Goal: Check status: Check status

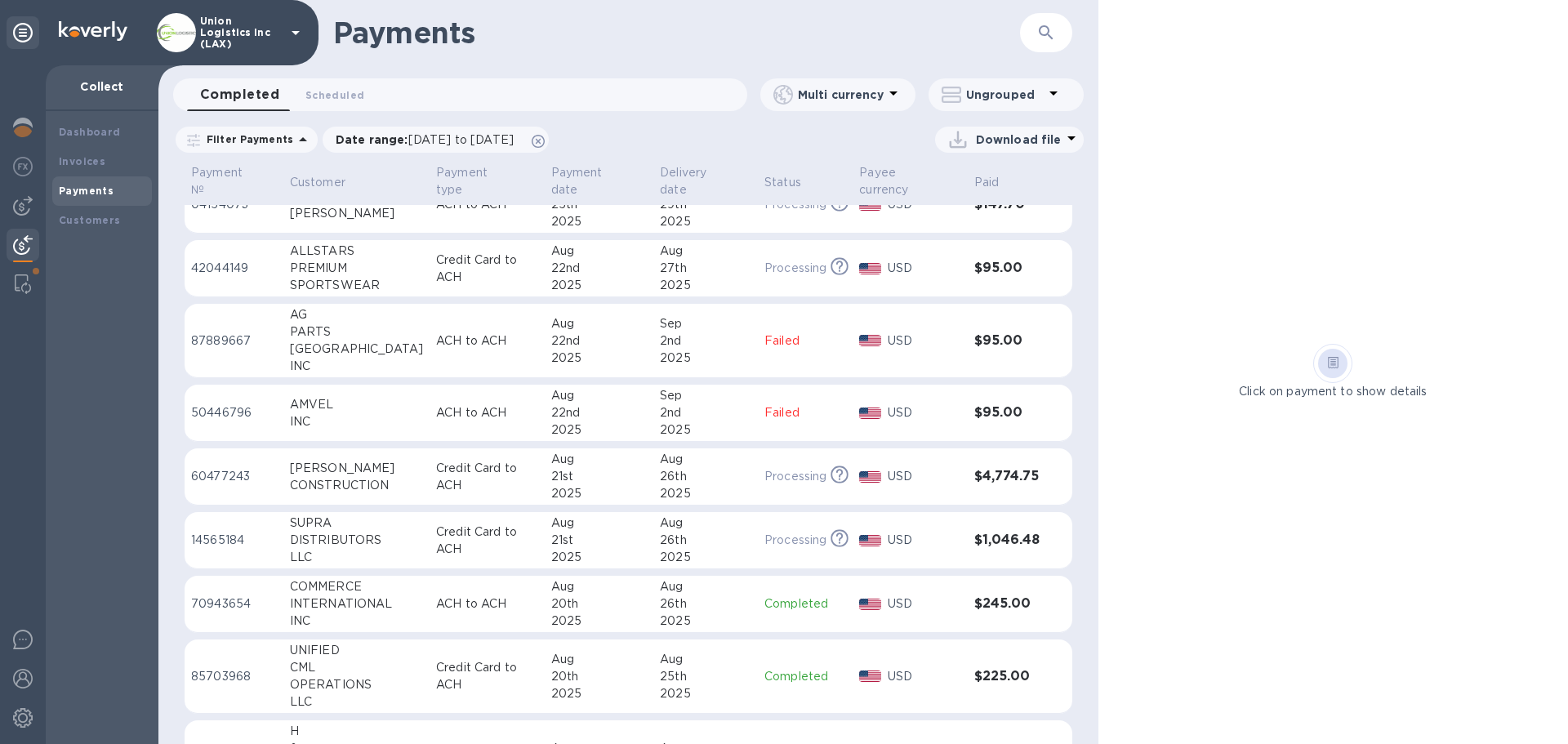
scroll to position [653, 0]
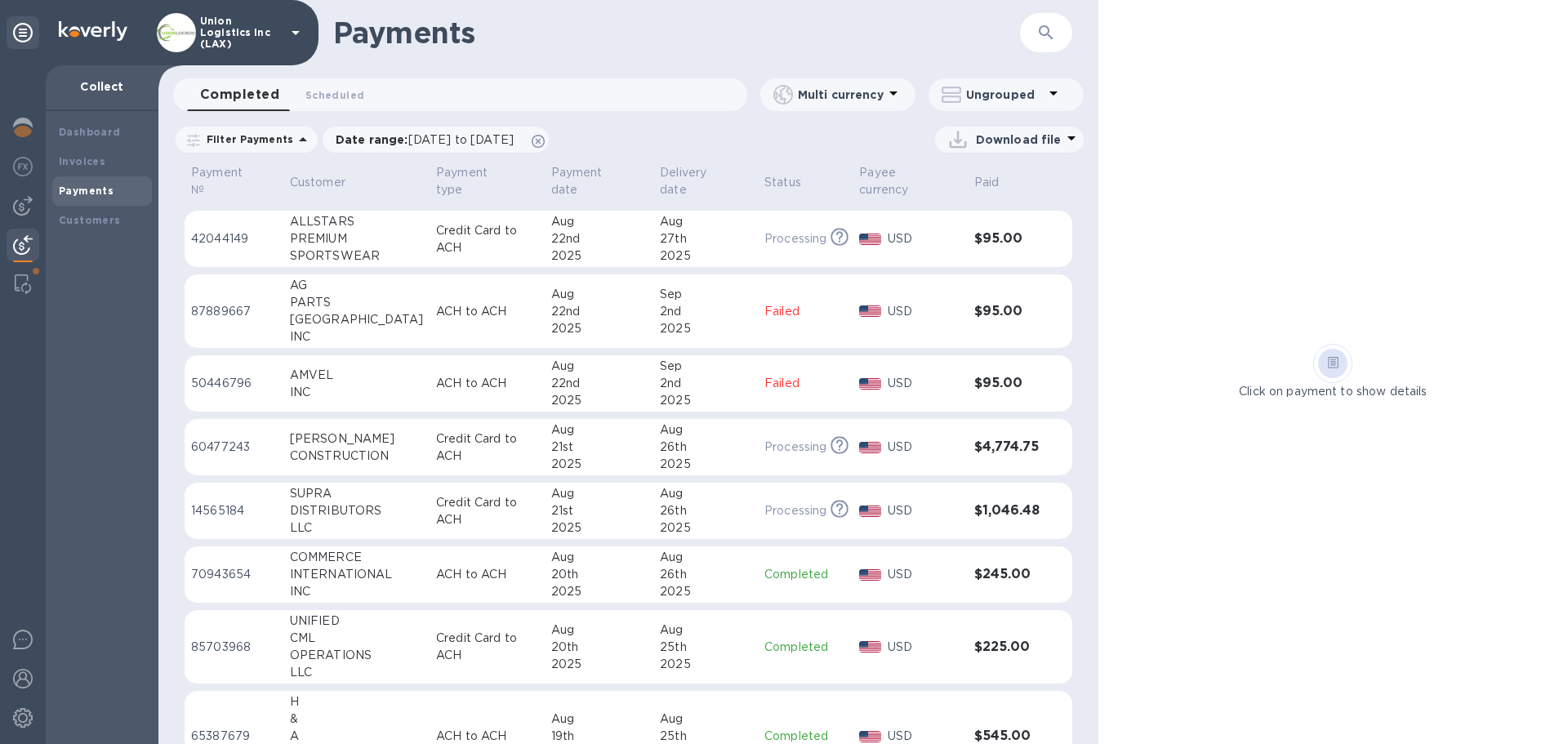
click at [499, 305] on p "ACH to ACH" at bounding box center [487, 311] width 102 height 17
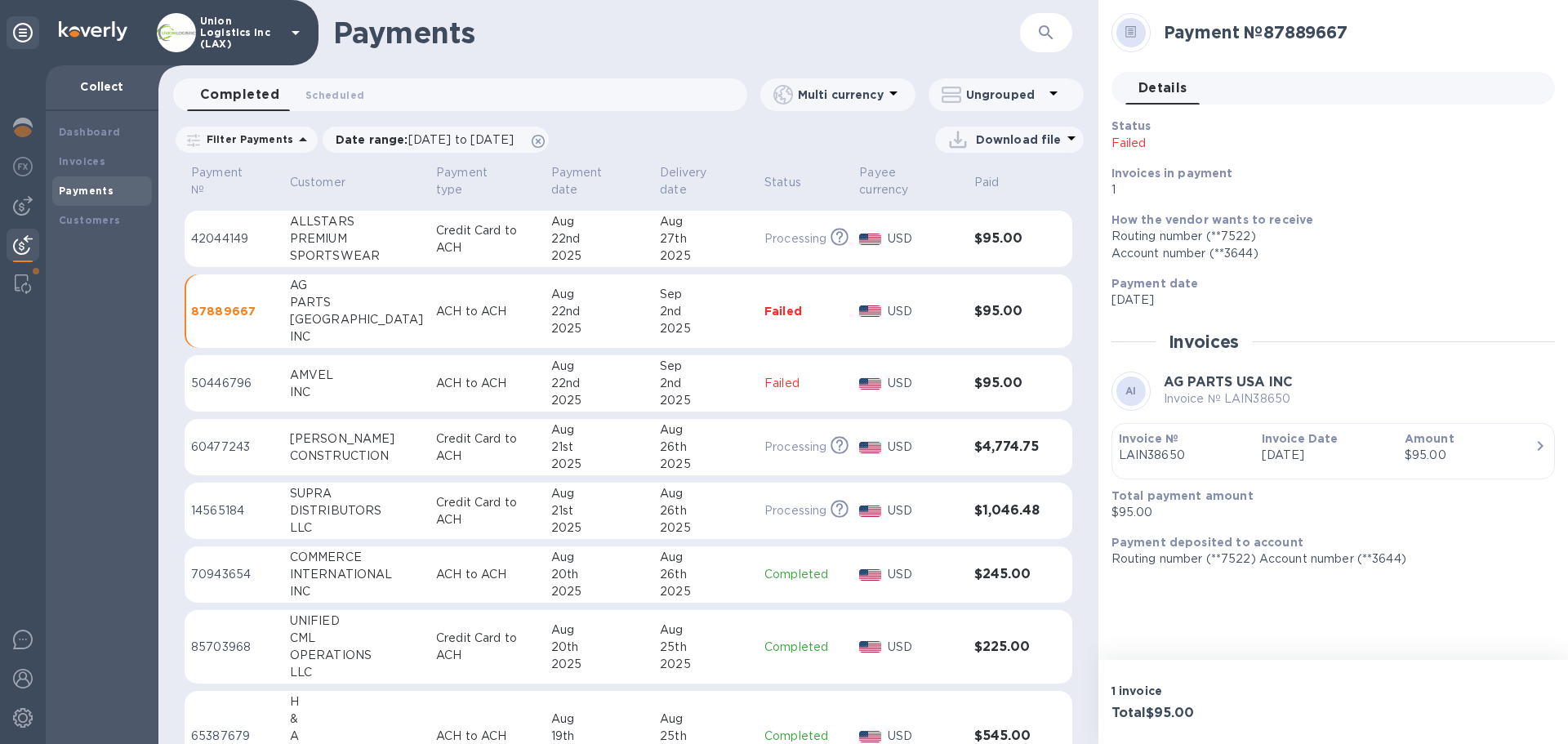
click at [554, 392] on div "2025" at bounding box center [599, 400] width 97 height 17
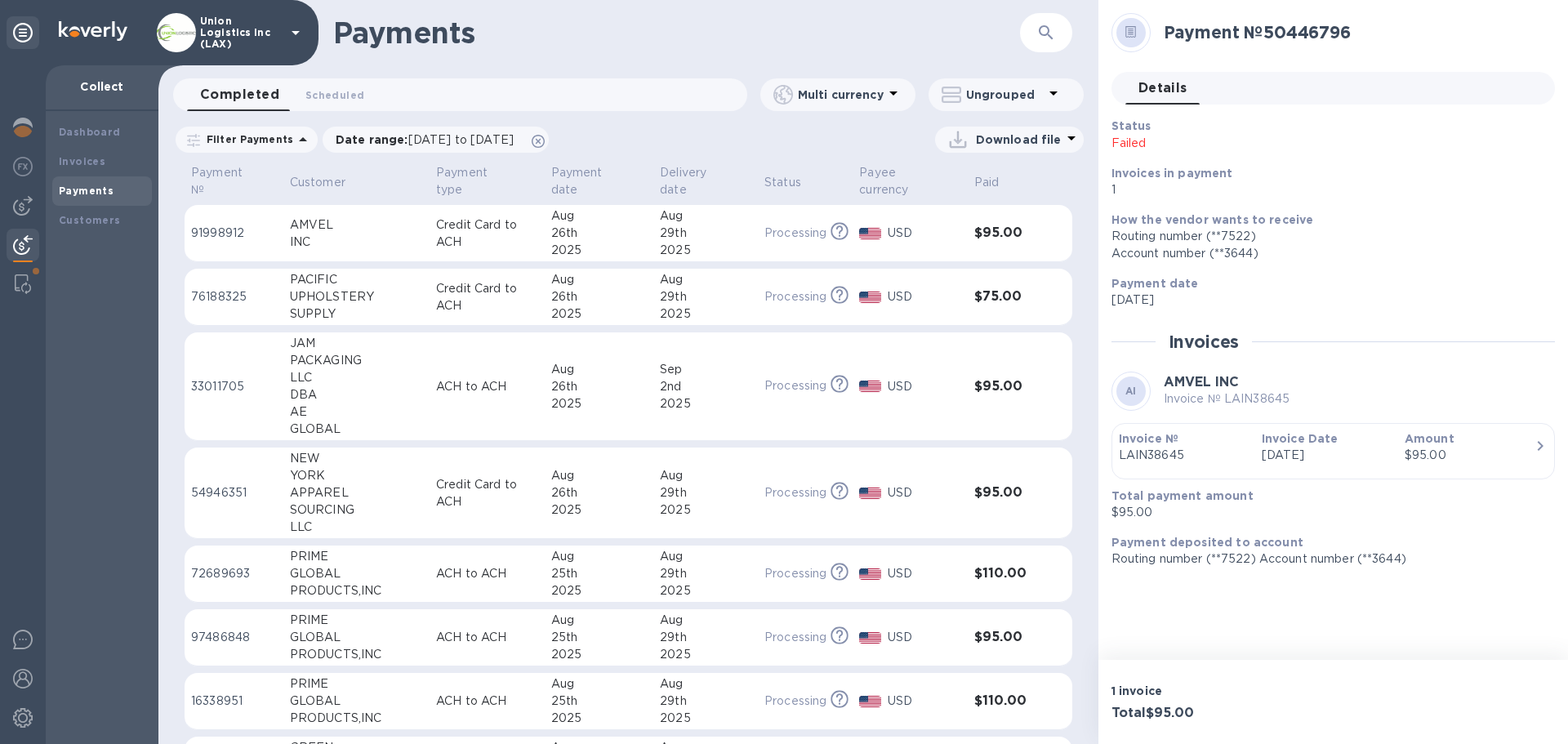
click at [853, 249] on td "USD" at bounding box center [910, 233] width 115 height 57
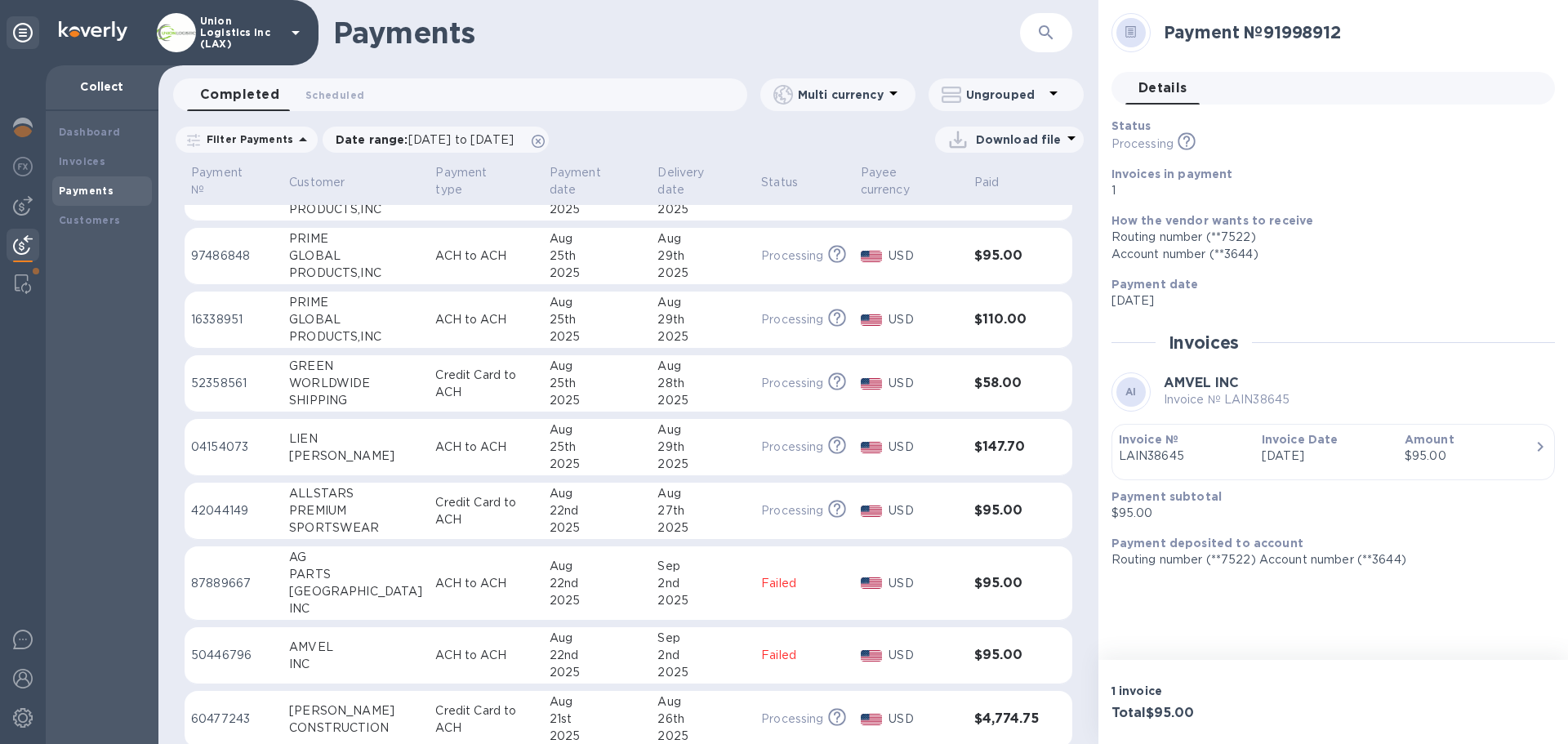
scroll to position [408, 0]
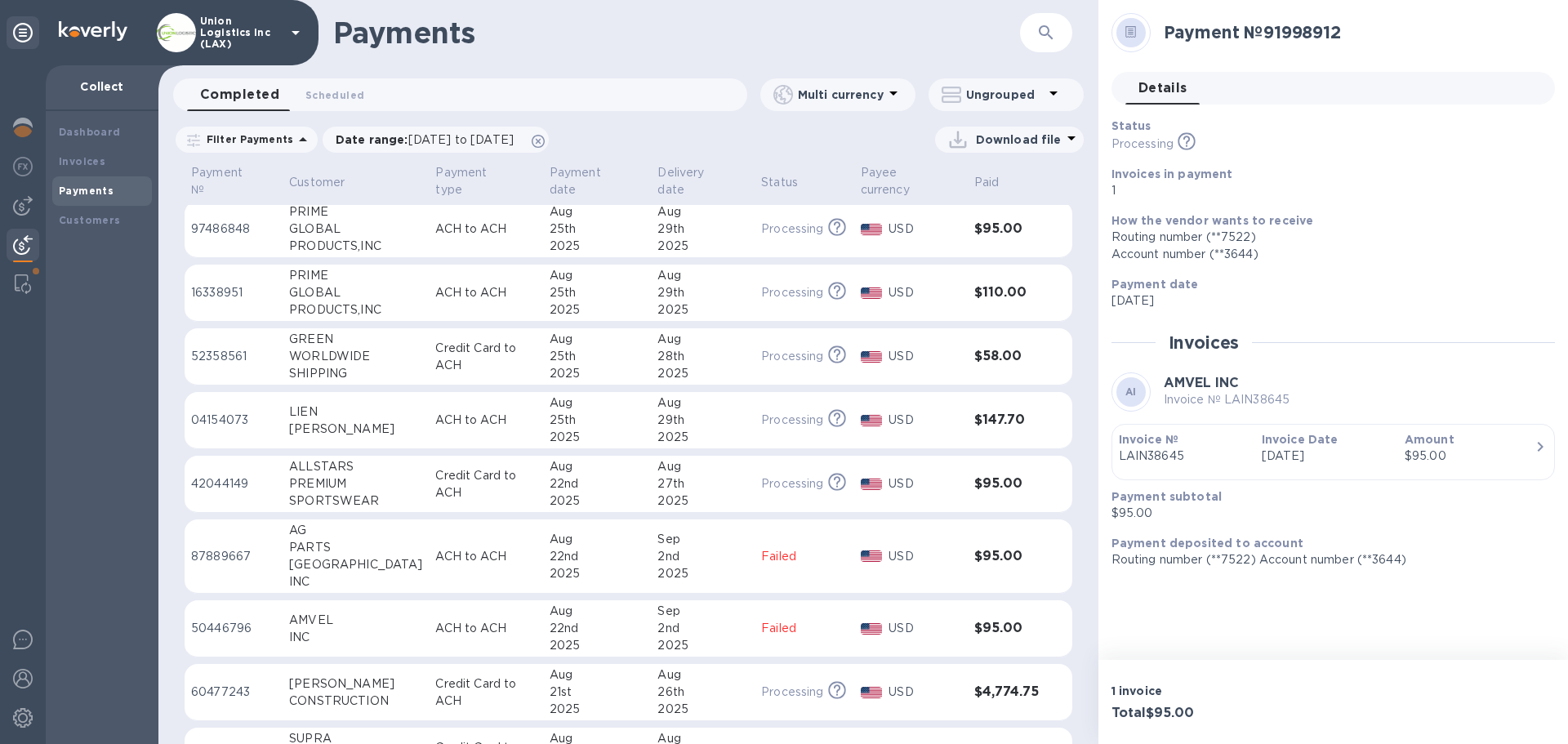
click at [657, 558] on div "2nd" at bounding box center [702, 557] width 91 height 17
click at [596, 640] on div "2025" at bounding box center [599, 645] width 97 height 17
click at [611, 592] on td "[DATE]" at bounding box center [599, 557] width 110 height 75
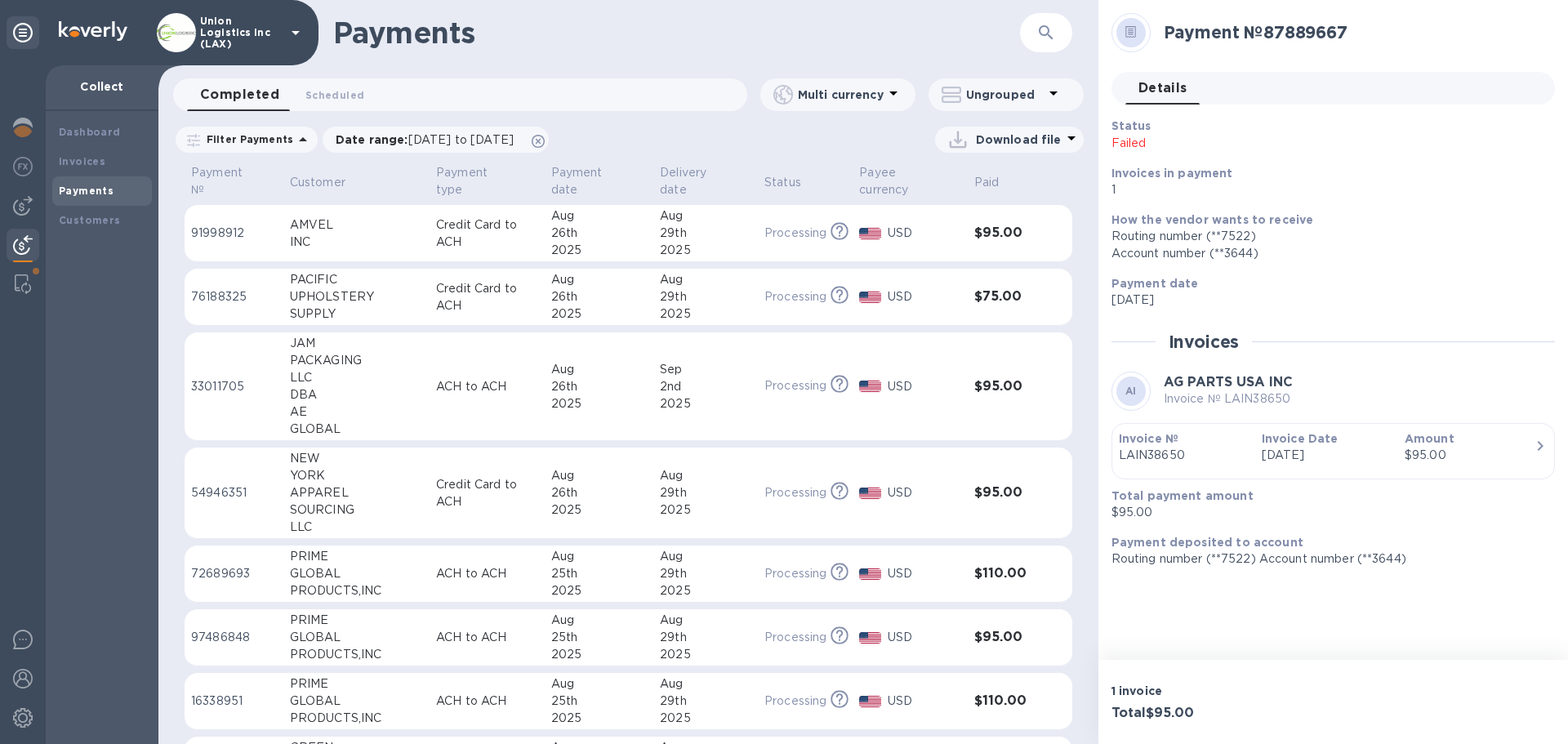
click at [84, 440] on div "Dashboard Invoices Payments Customers" at bounding box center [102, 427] width 113 height 633
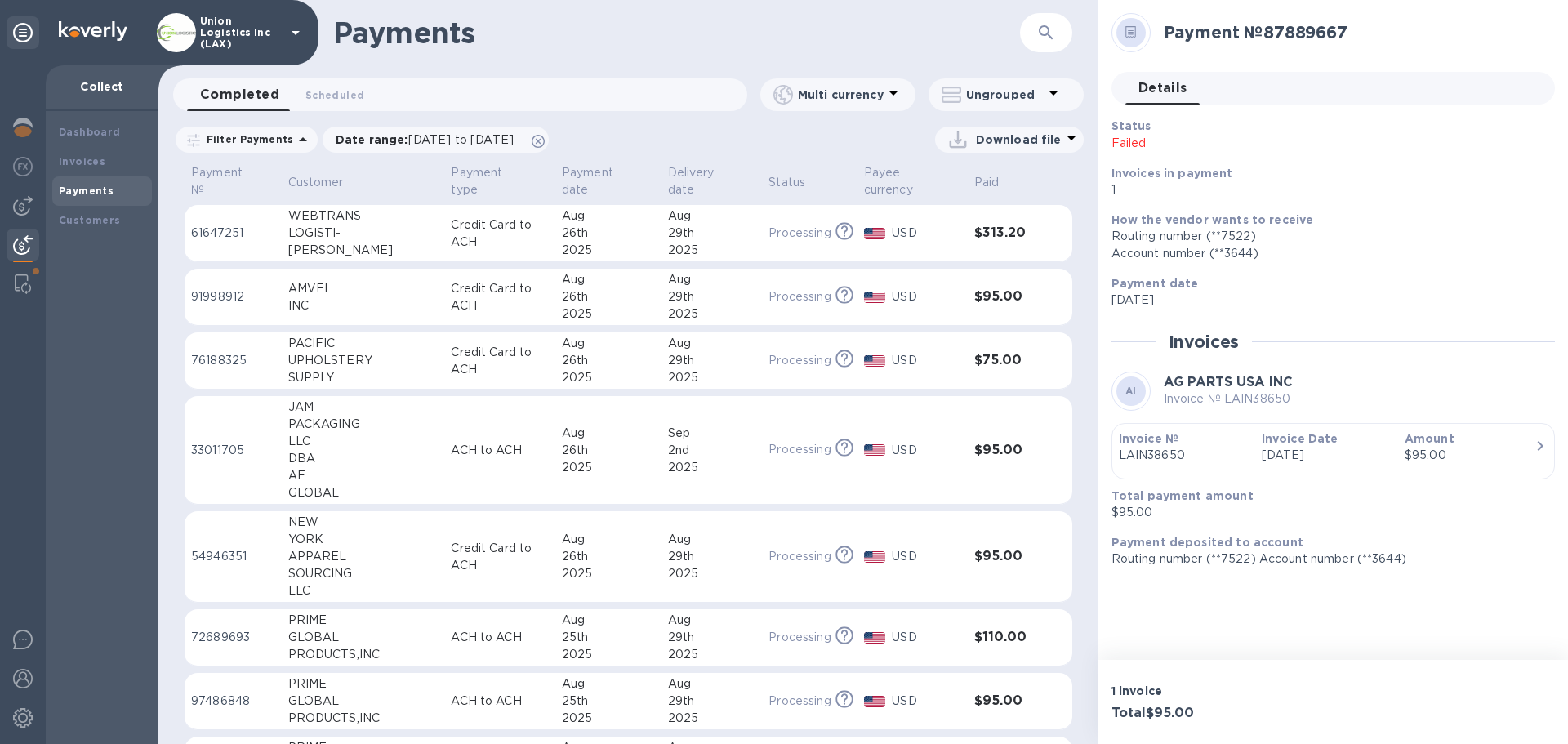
click at [612, 251] on div "2025" at bounding box center [607, 249] width 93 height 17
click at [571, 287] on div "Aug" at bounding box center [606, 279] width 93 height 17
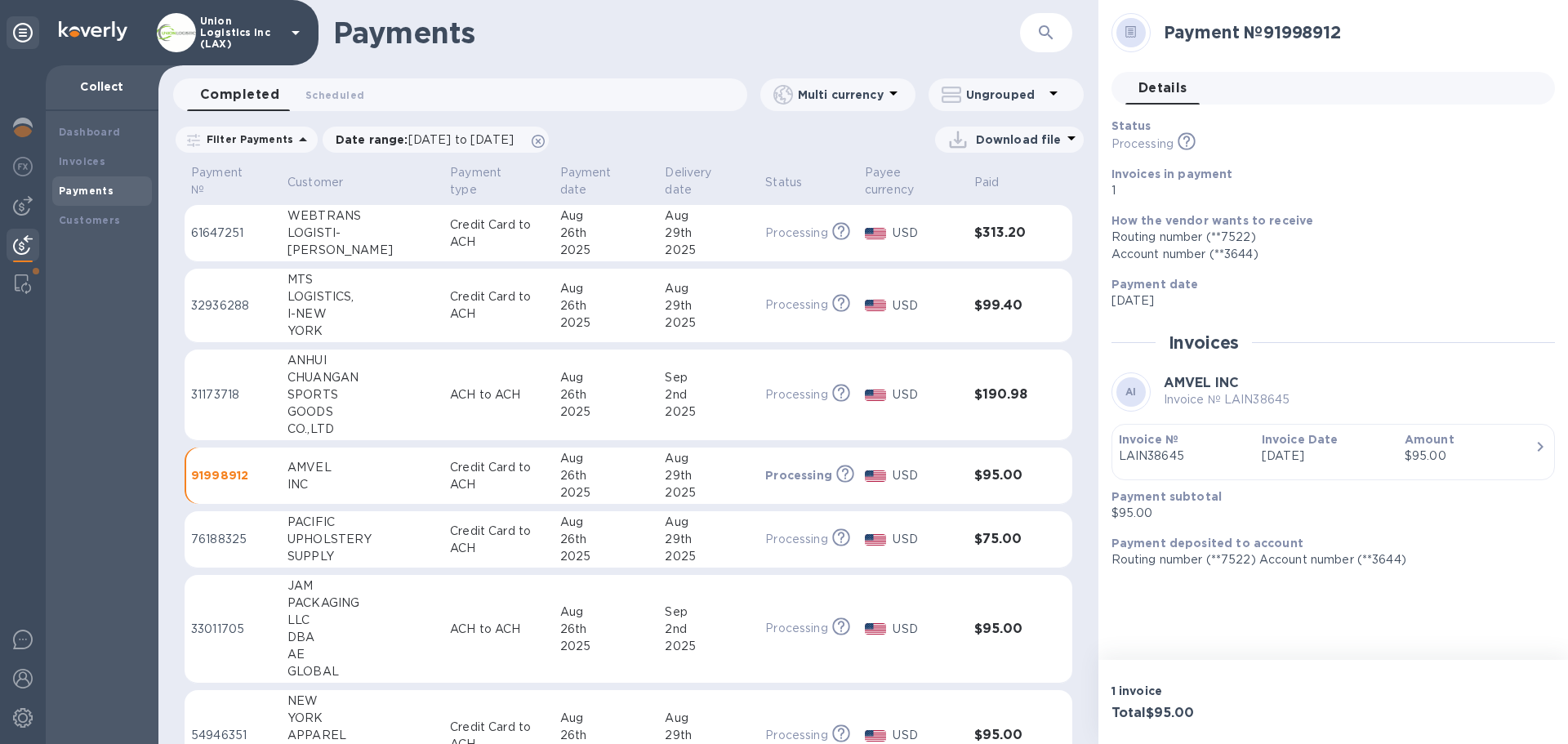
click at [450, 295] on p "Credit Card to ACH" at bounding box center [498, 305] width 97 height 34
click at [454, 404] on td "ACH to ACH" at bounding box center [499, 396] width 110 height 92
click at [15, 671] on img at bounding box center [23, 679] width 20 height 20
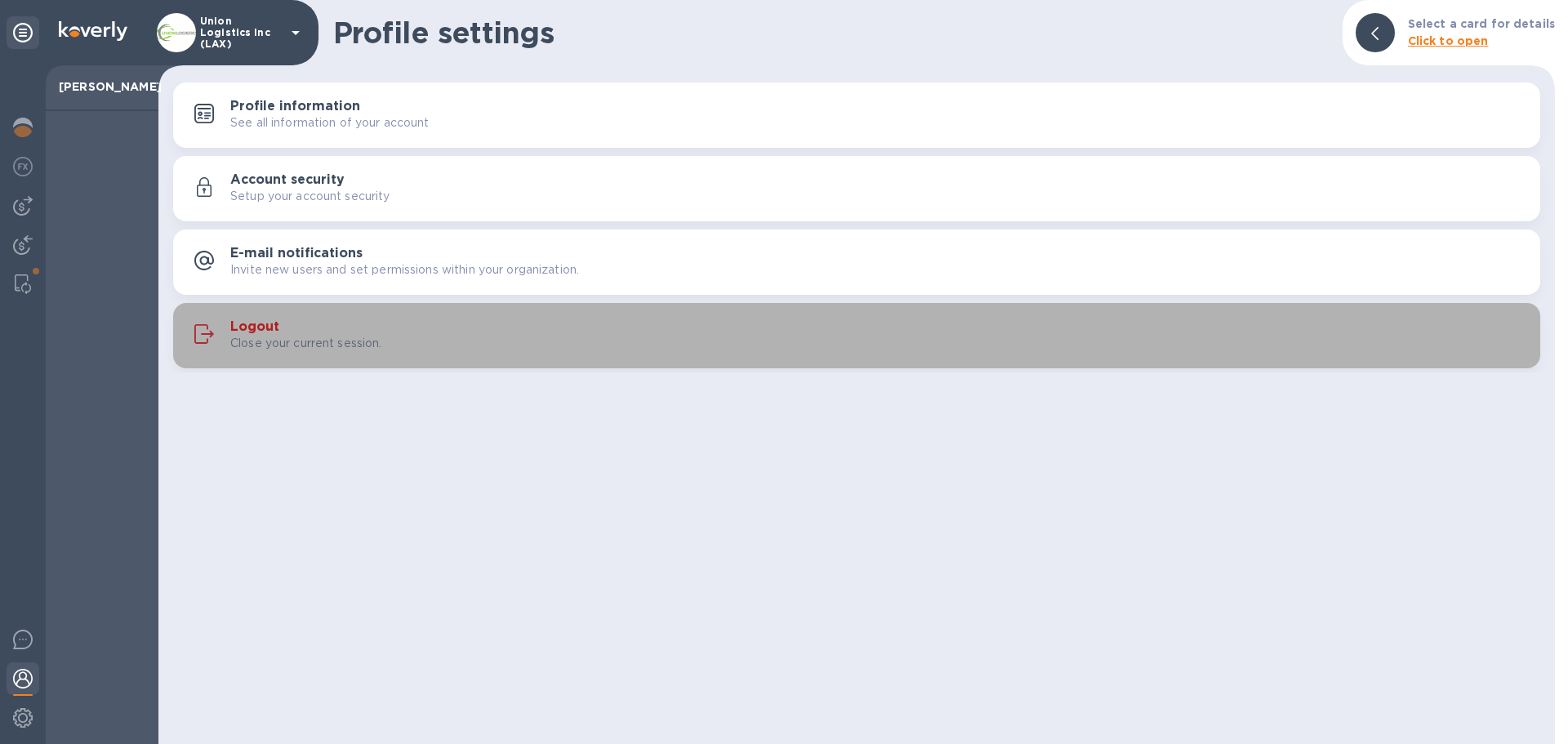
click at [347, 318] on div "Logout Close your current session." at bounding box center [856, 335] width 1348 height 39
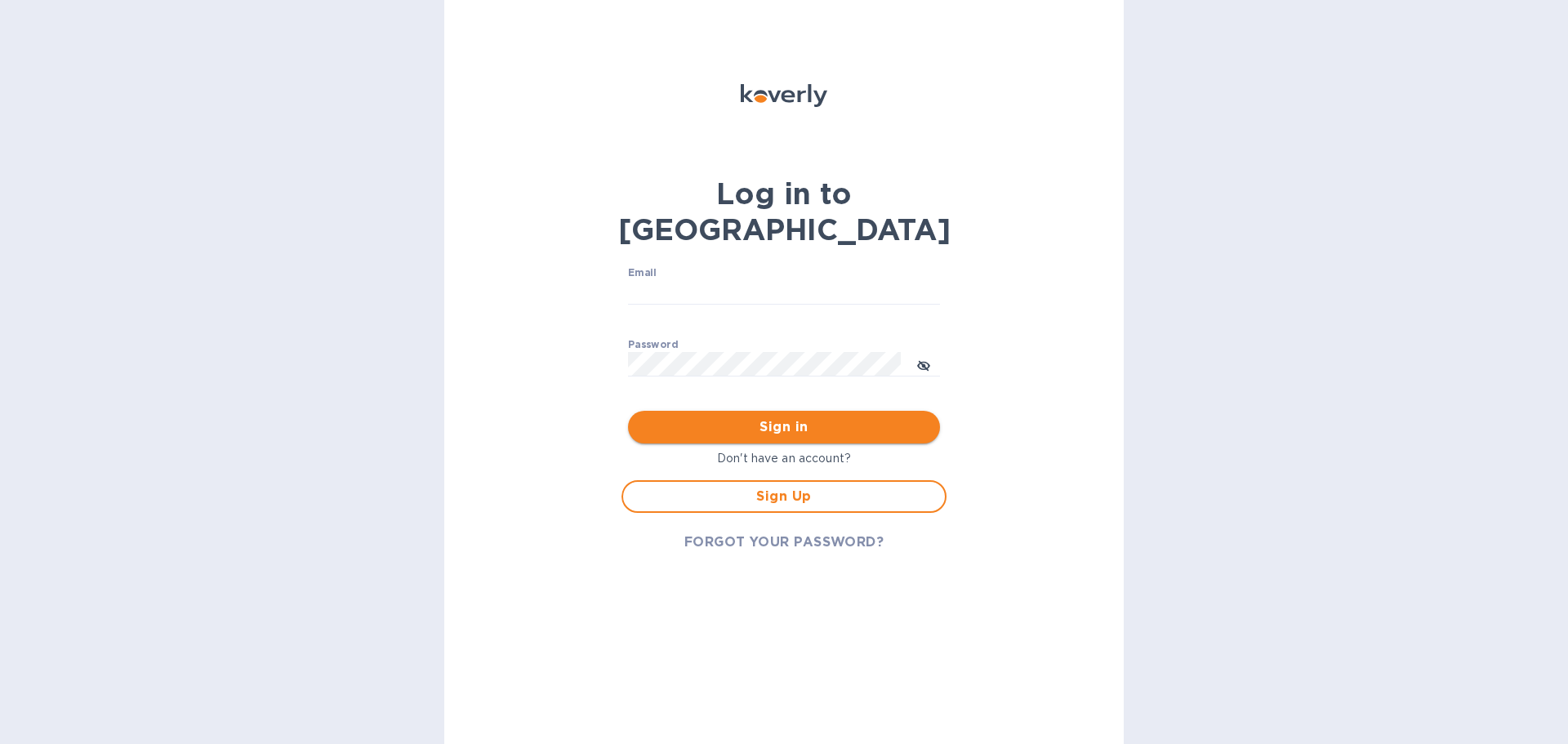
type input "[EMAIL_ADDRESS][DOMAIN_NAME]"
click at [711, 417] on span "Sign in" at bounding box center [784, 427] width 286 height 20
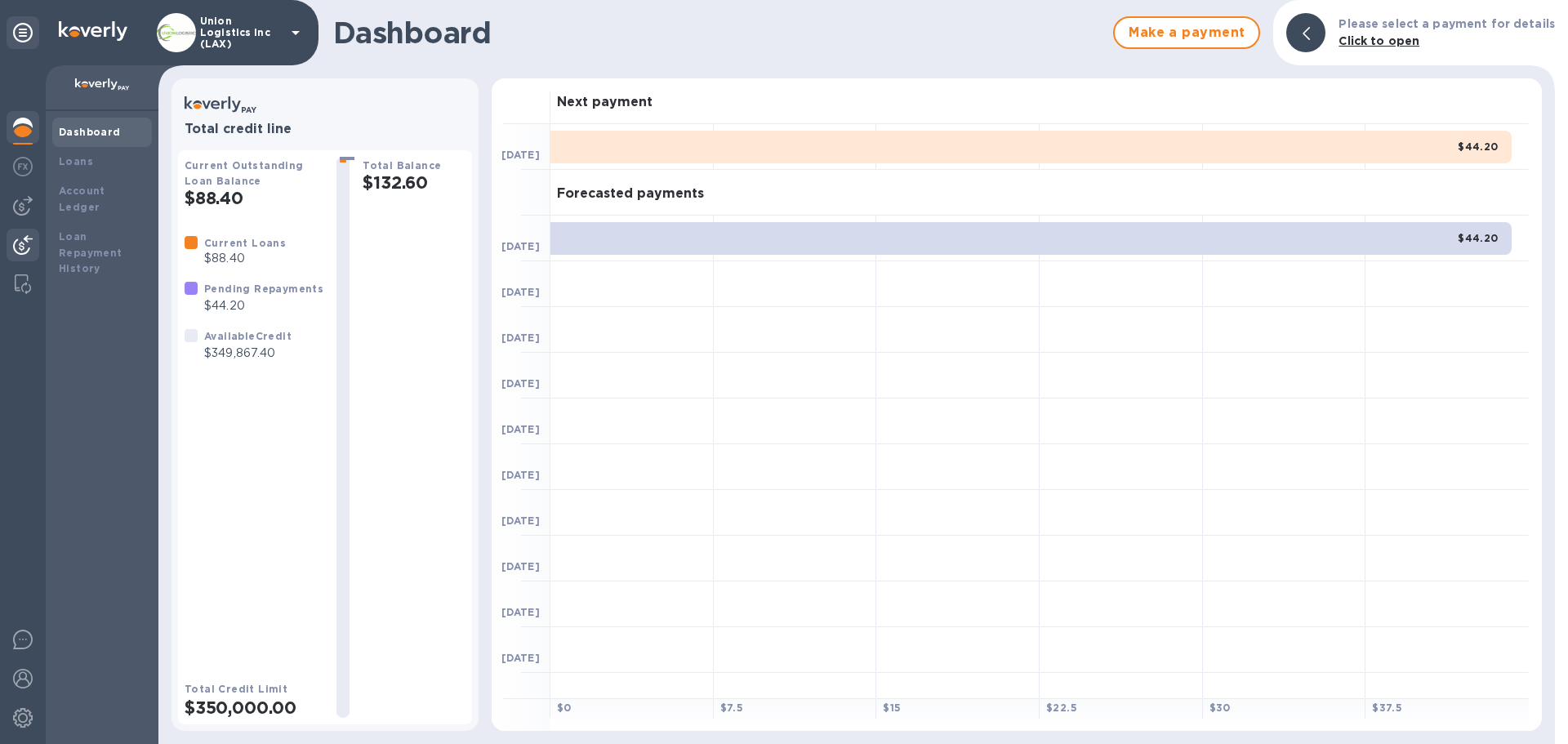
click at [25, 242] on img at bounding box center [23, 245] width 20 height 20
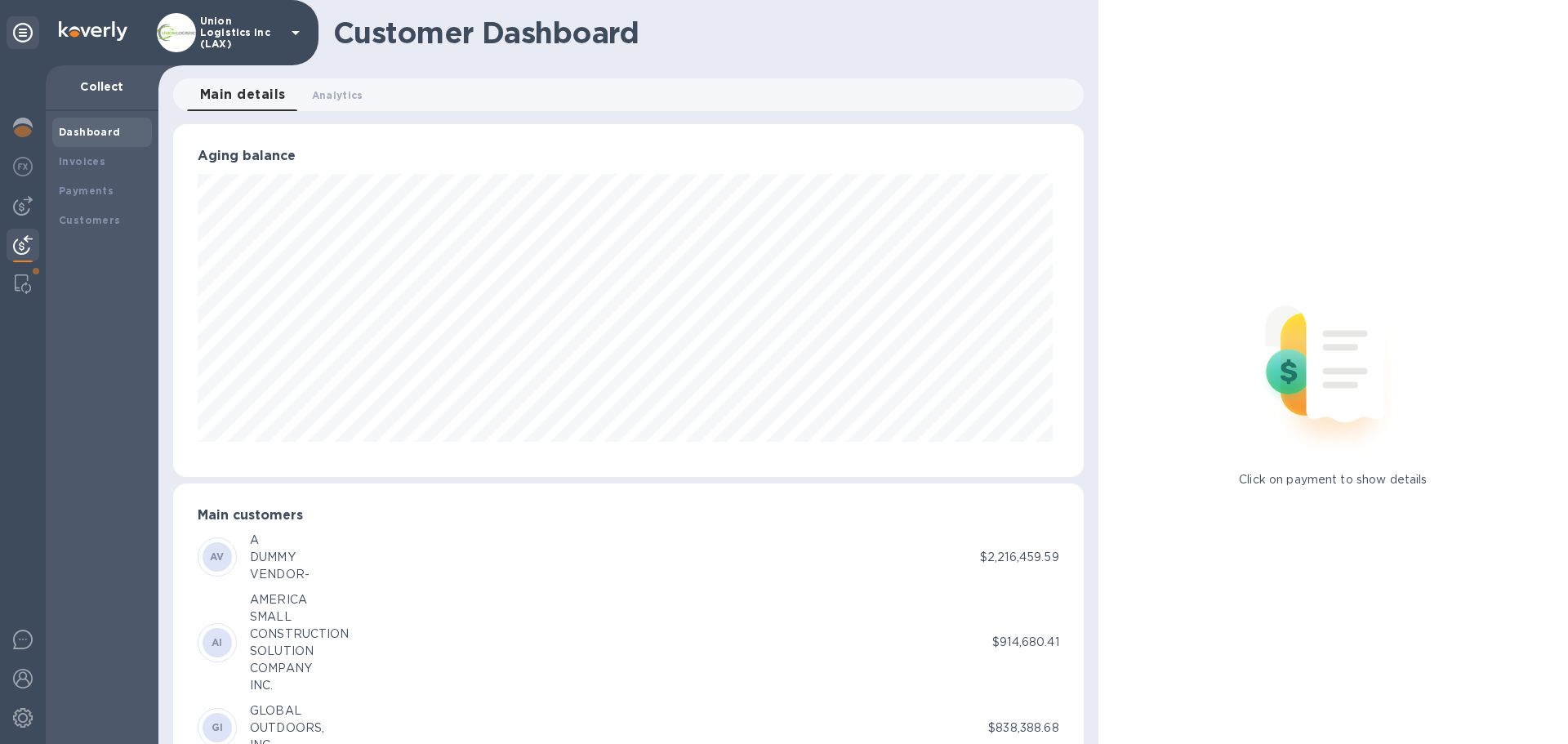
scroll to position [816389, 815949]
click at [96, 196] on b "Payments" at bounding box center [86, 190] width 55 height 12
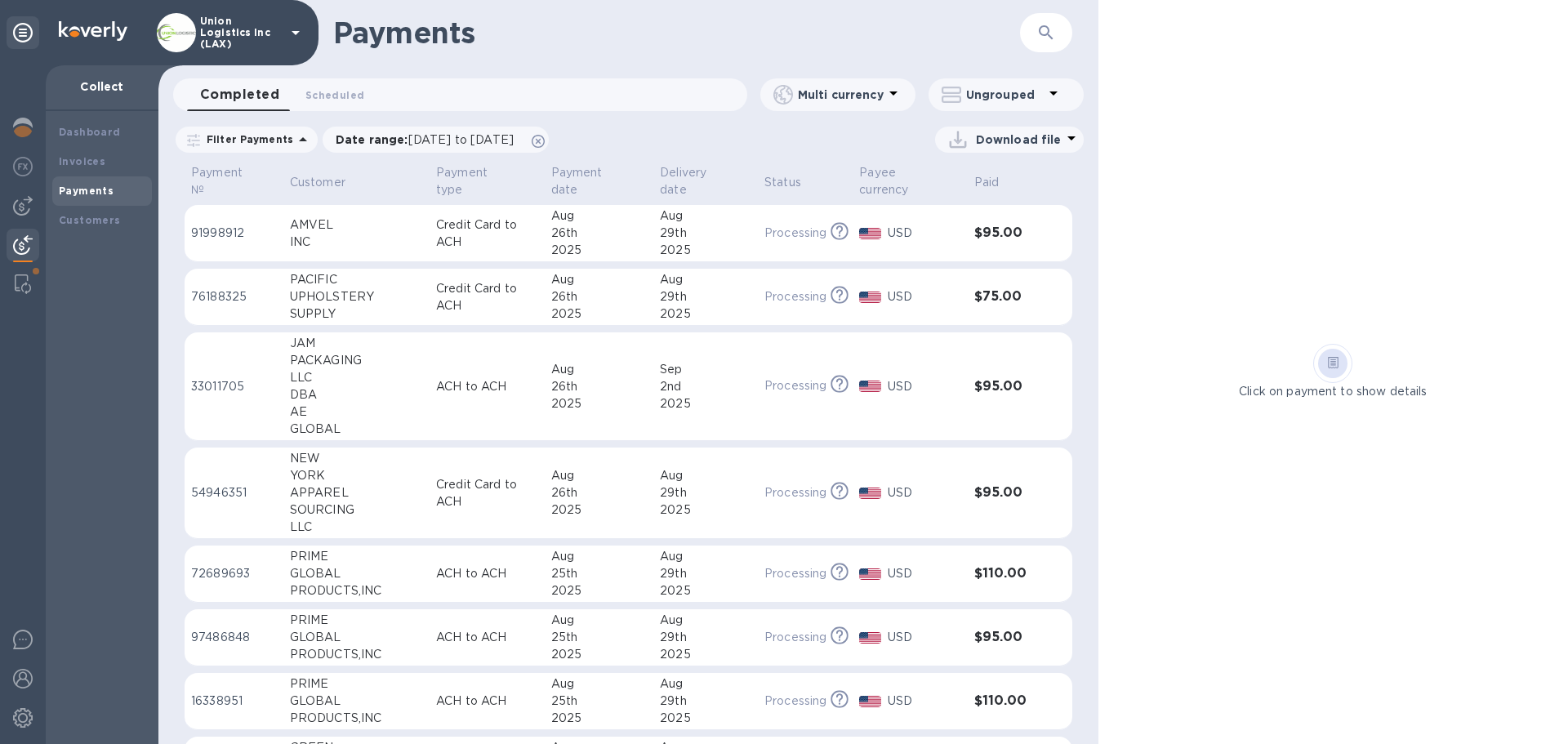
click at [488, 226] on p "Credit Card to ACH" at bounding box center [487, 233] width 102 height 34
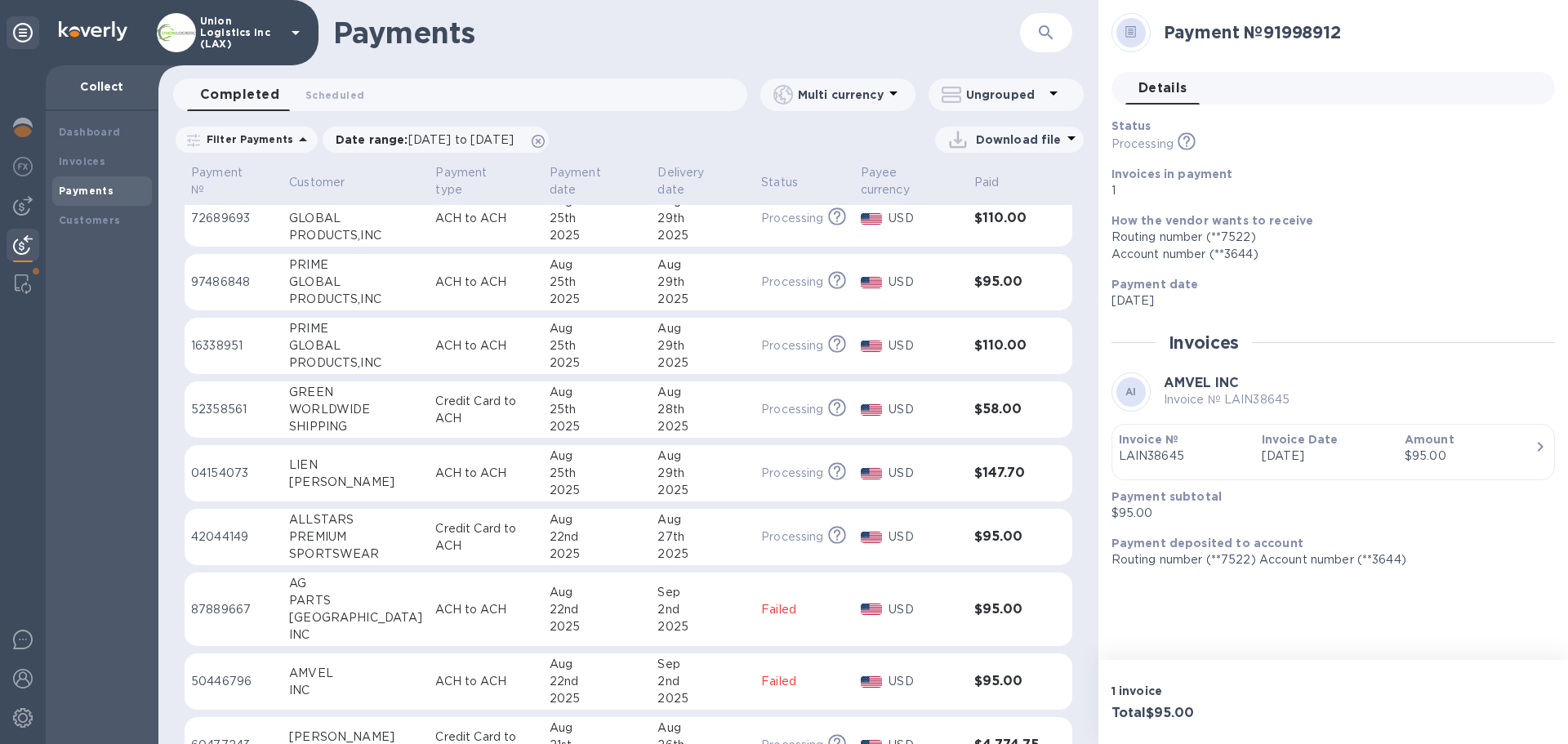
scroll to position [408, 0]
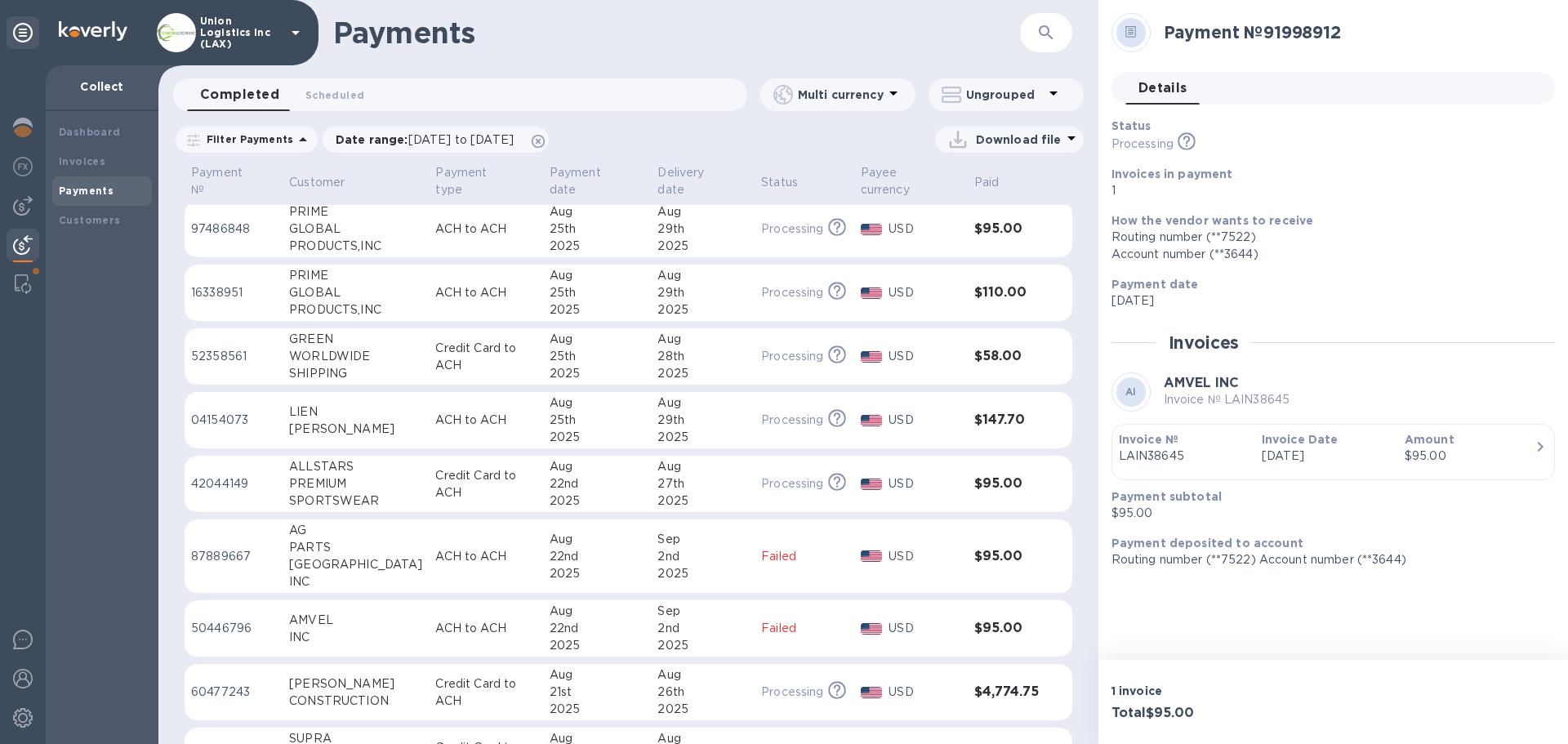
click at [544, 630] on td "[DATE]" at bounding box center [597, 628] width 109 height 57
click at [1032, 32] on button "button" at bounding box center [1045, 32] width 39 height 39
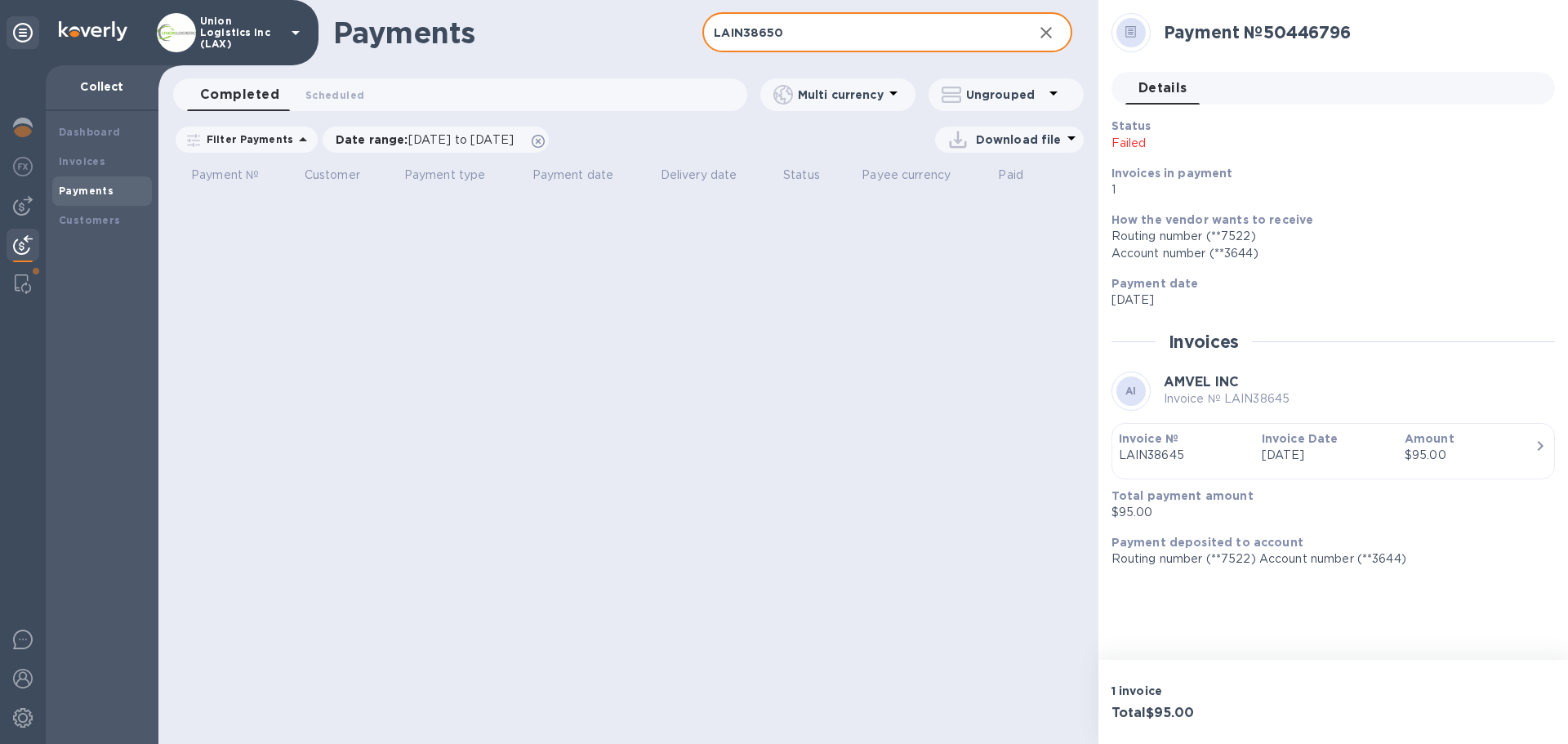
click at [832, 22] on input "LAIN38650" at bounding box center [861, 33] width 317 height 40
drag, startPoint x: 744, startPoint y: 34, endPoint x: 692, endPoint y: 34, distance: 52.0
click at [692, 34] on div "Payments LAIN38650 ​" at bounding box center [628, 33] width 941 height 66
type input "LAIN38650"
click at [95, 218] on b "Customers" at bounding box center [90, 220] width 62 height 12
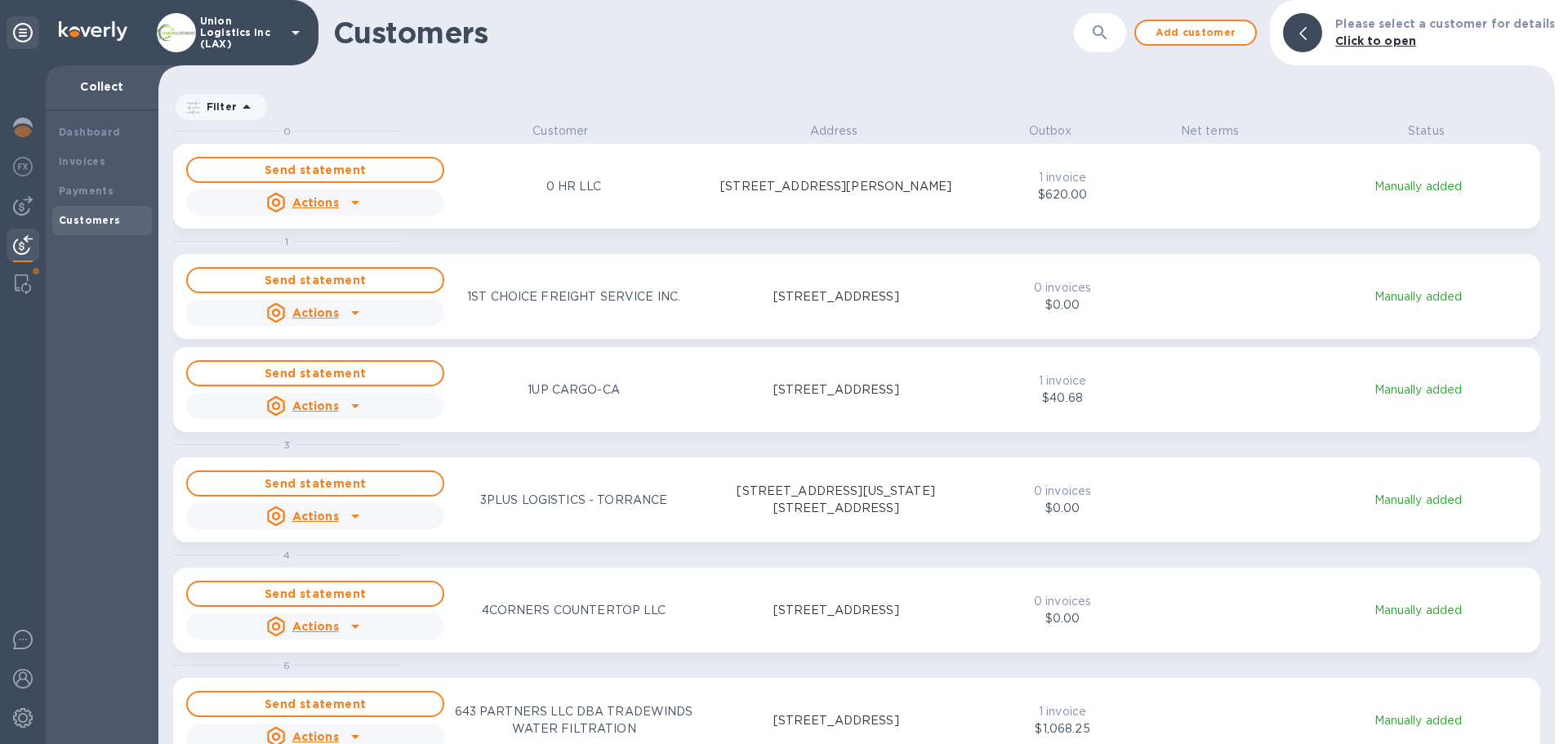
scroll to position [609, 1390]
click at [1120, 36] on button "button" at bounding box center [1099, 32] width 39 height 39
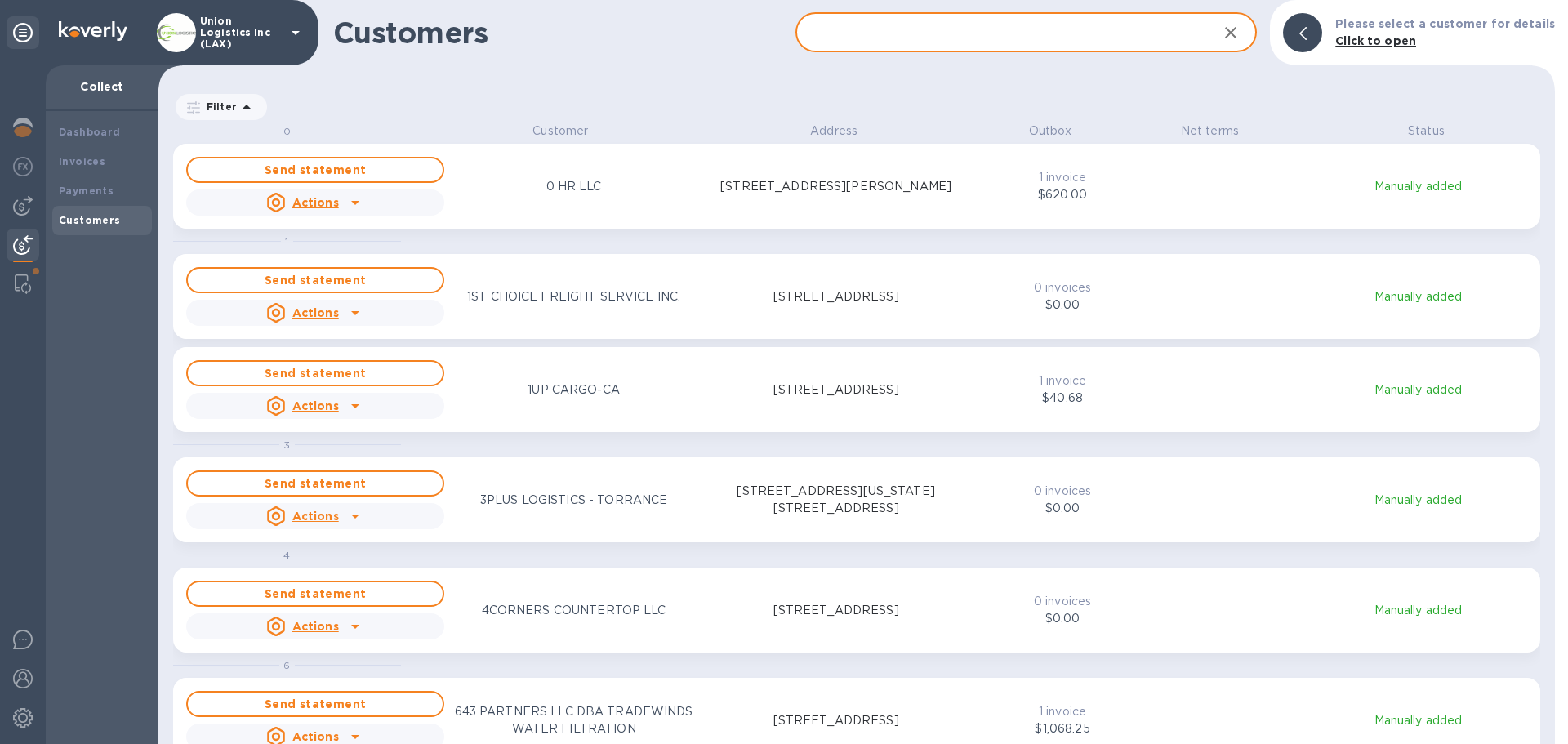
paste input "LAIN38650"
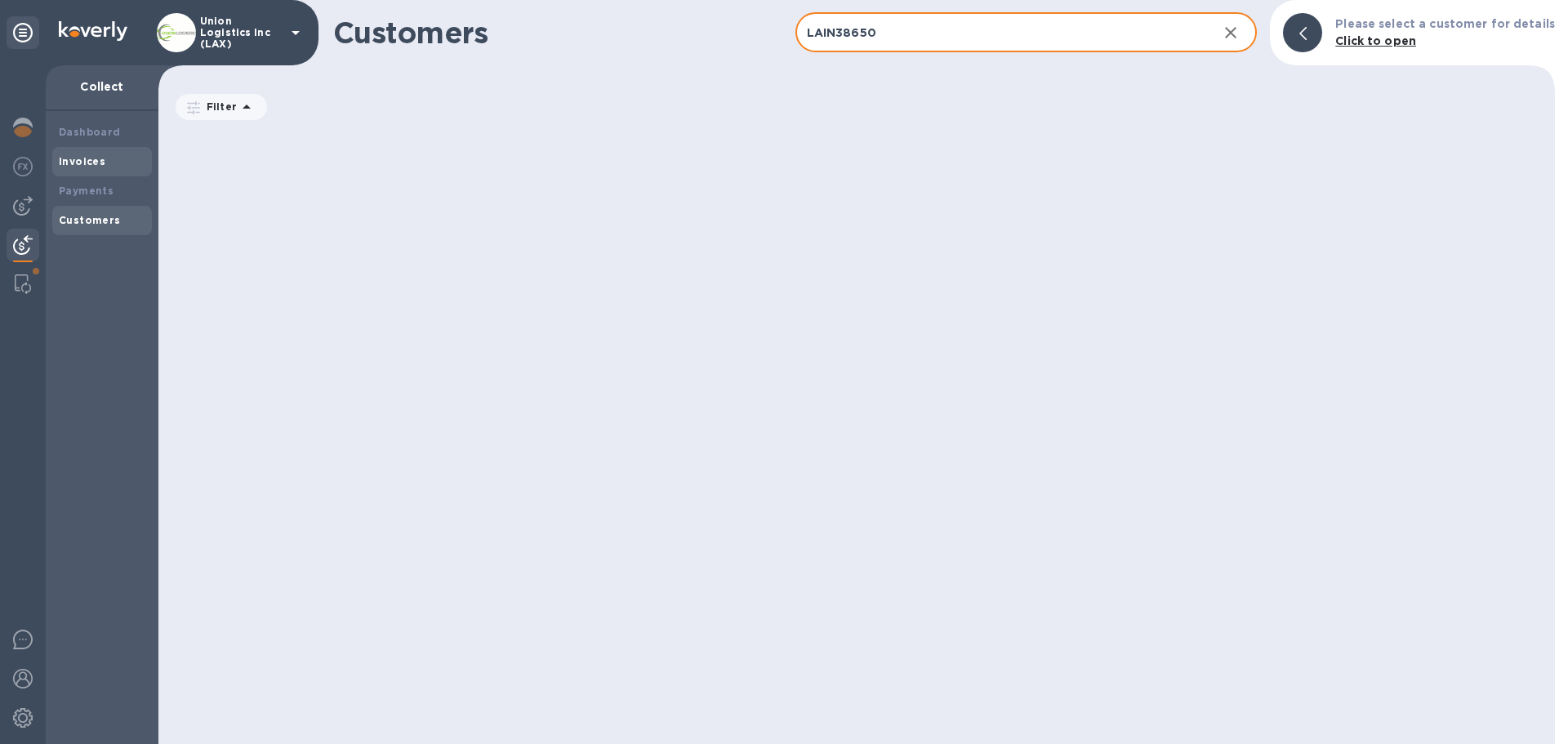
type input "LAIN38650"
click at [77, 158] on b "Invoices" at bounding box center [82, 162] width 47 height 12
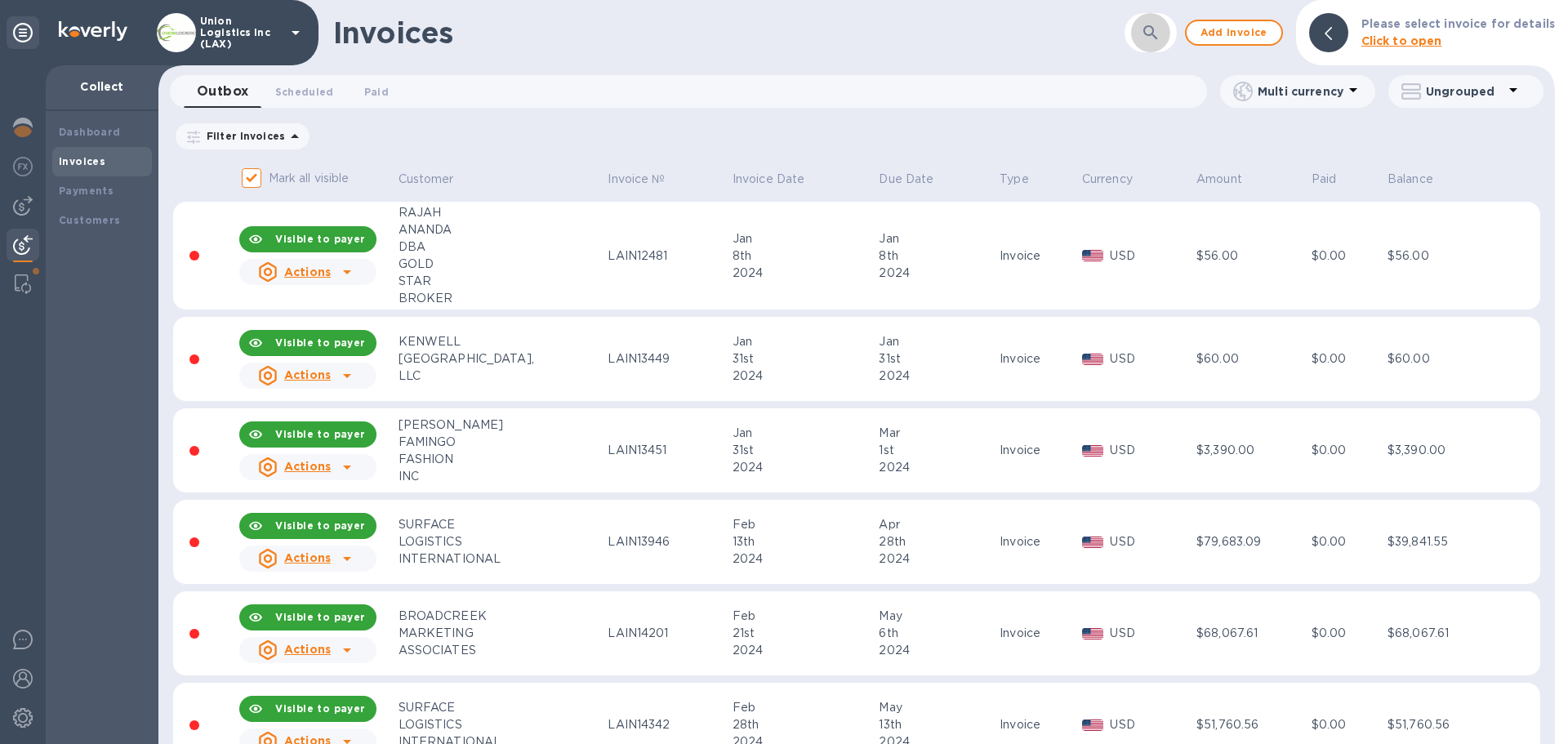
click at [1152, 37] on icon "button" at bounding box center [1151, 33] width 20 height 20
paste input "LAIN38650"
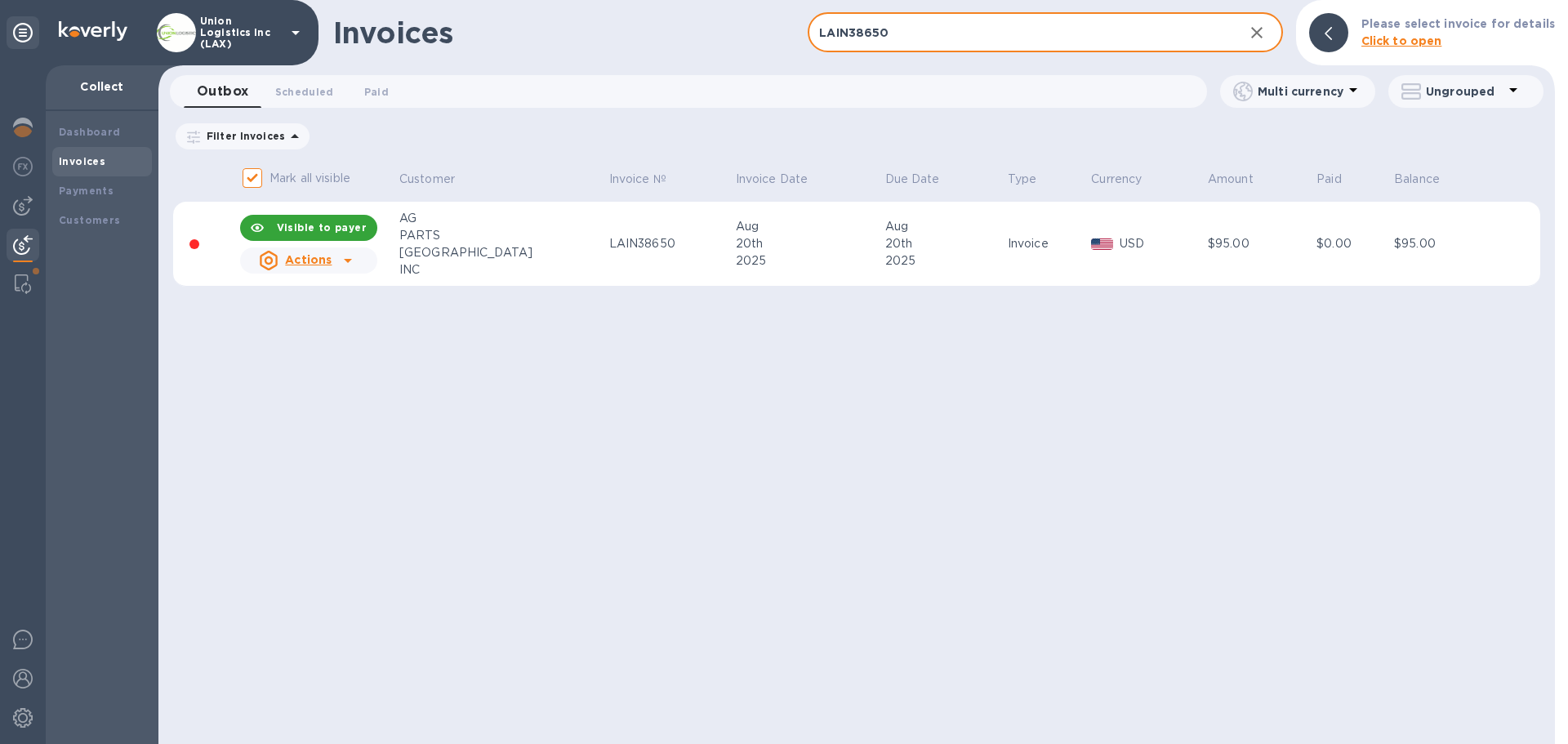
type input "LAIN38650"
click at [350, 225] on b "Visible to payer" at bounding box center [322, 227] width 90 height 12
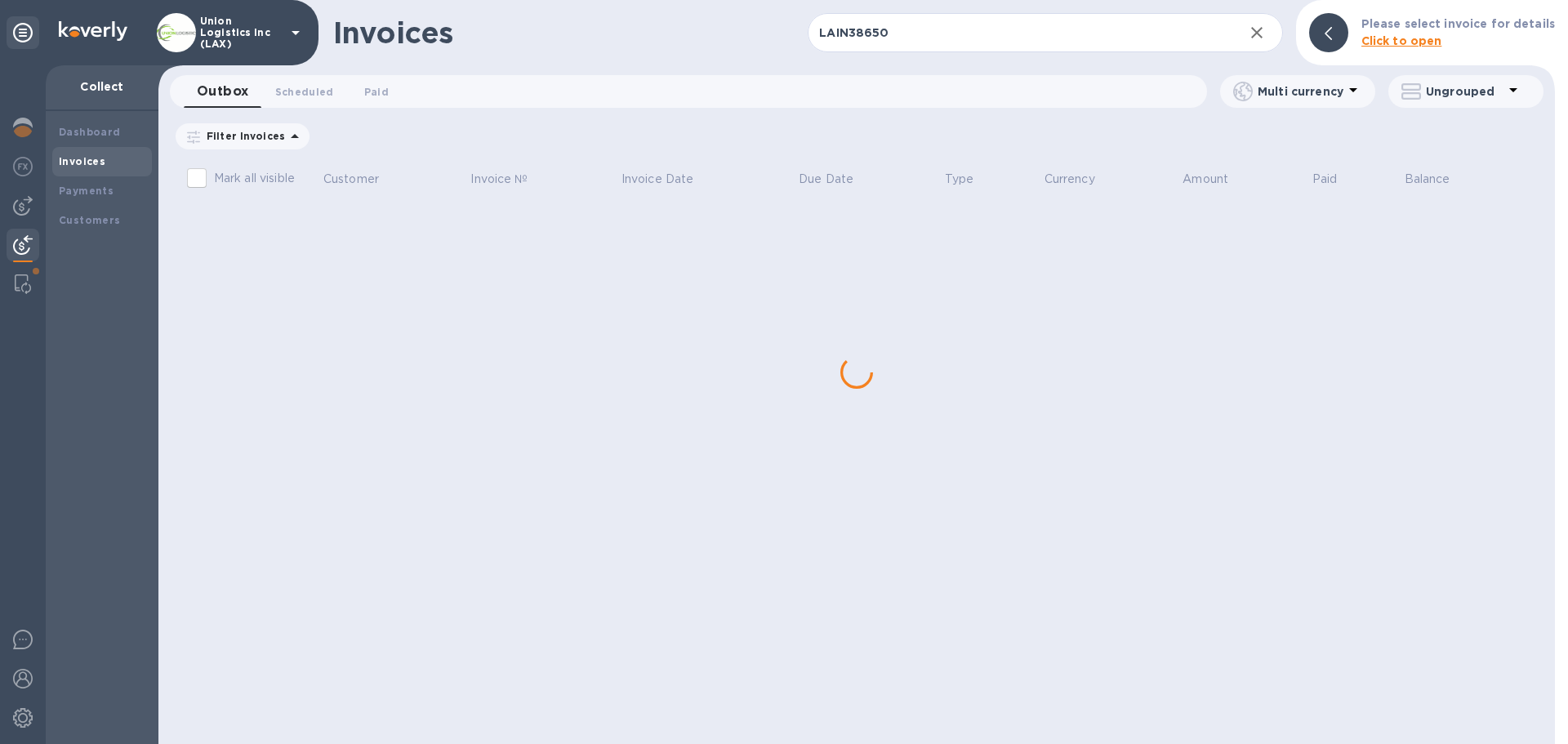
click at [624, 251] on div "Invoices LAIN38650 ​ Add invoice Please select invoice for details Click to ope…" at bounding box center [857, 372] width 1396 height 744
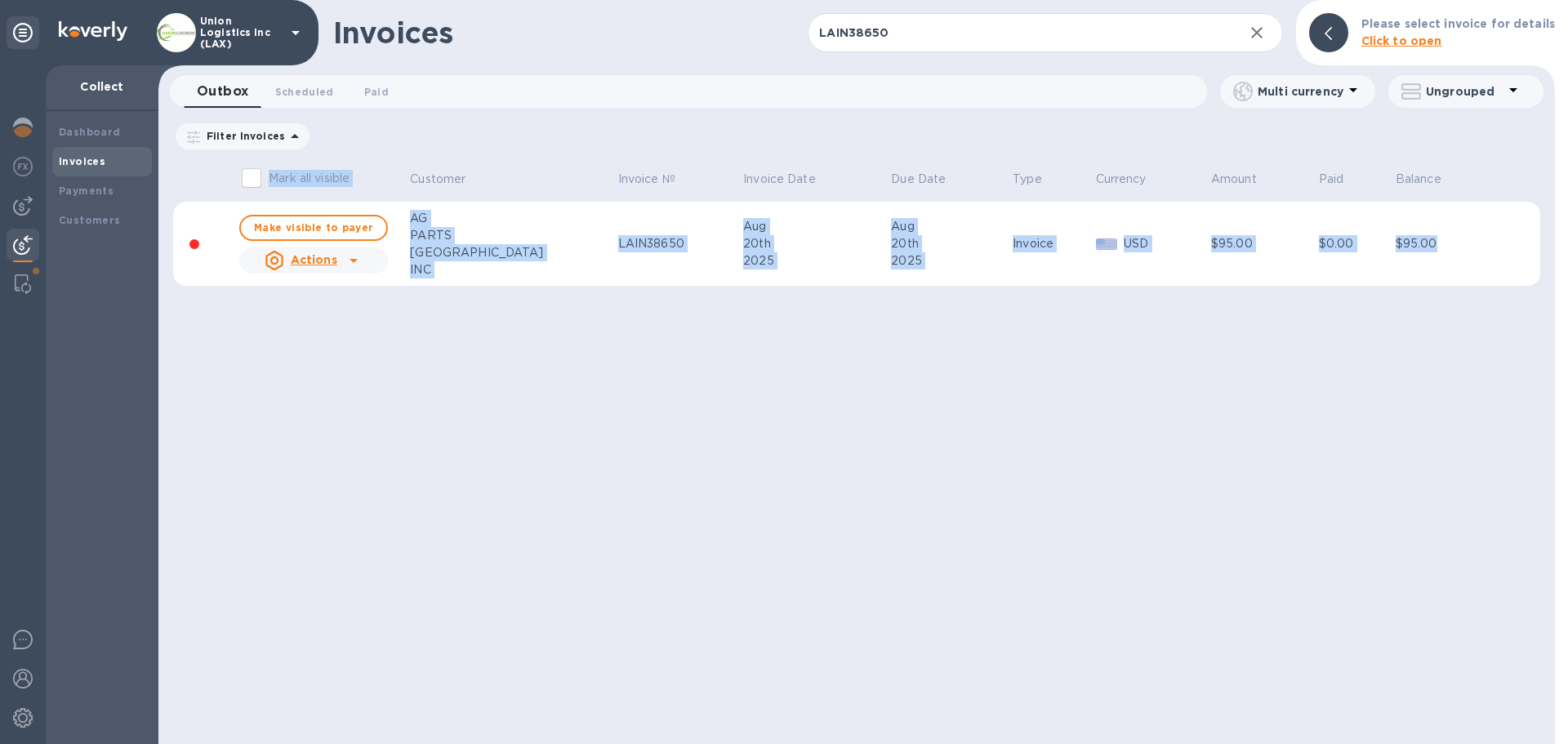
click at [603, 363] on div "Invoices LAIN38650 ​ Add invoice Please select invoice for details Click to ope…" at bounding box center [857, 372] width 1396 height 744
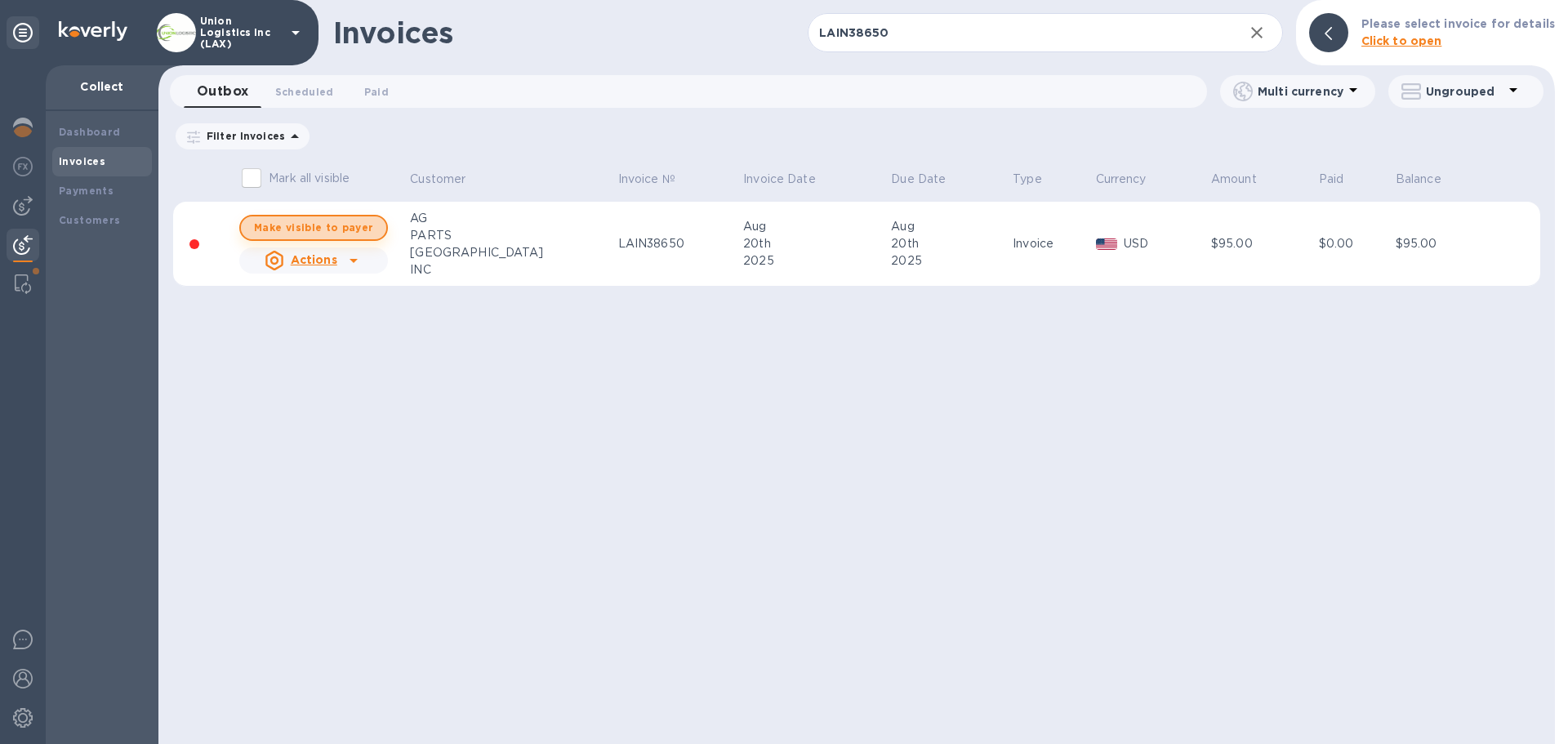
click at [363, 227] on span "Make visible to payer" at bounding box center [314, 227] width 120 height 11
checkbox input "true"
click at [357, 263] on icon at bounding box center [348, 260] width 20 height 20
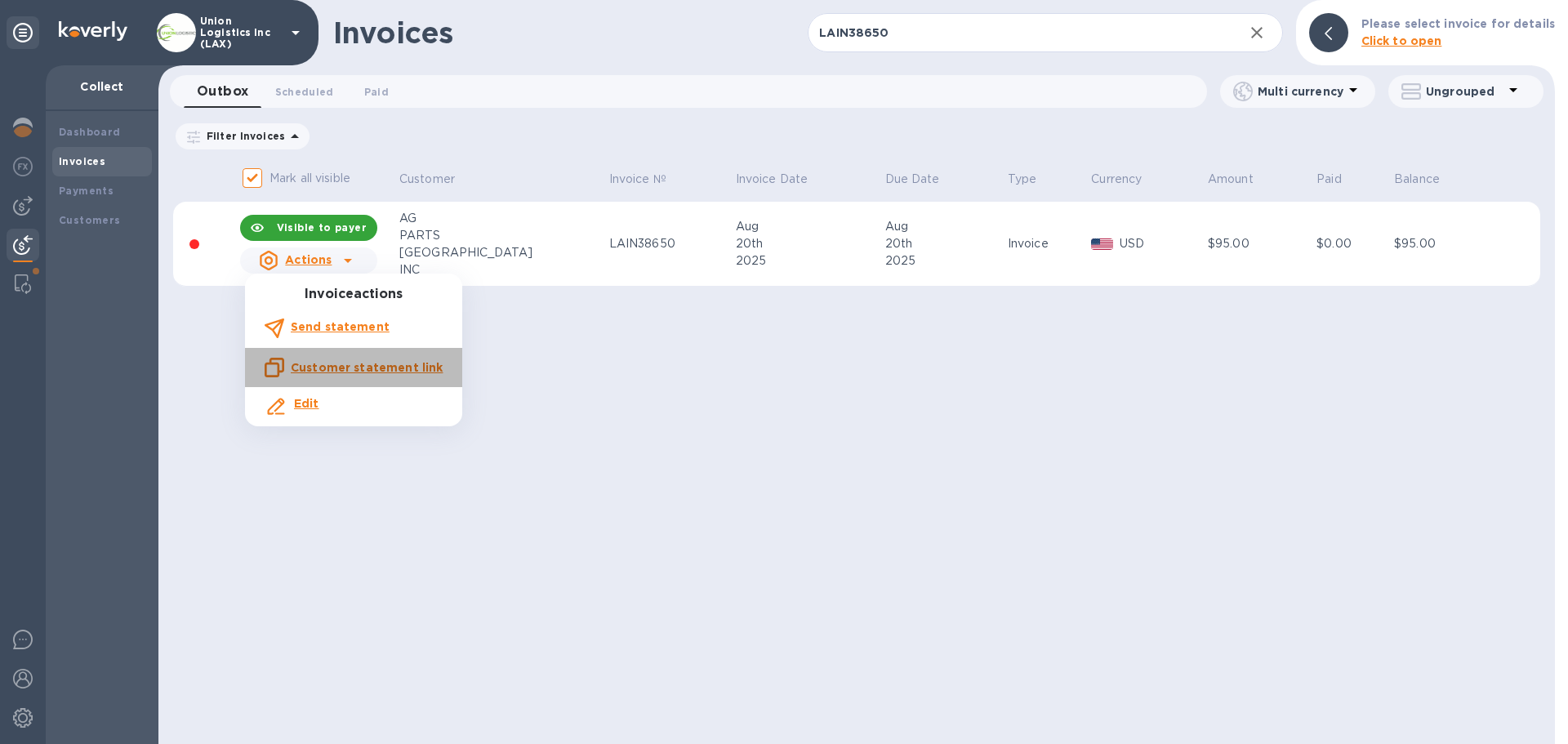
click at [361, 369] on u "Customer statement link" at bounding box center [367, 367] width 152 height 13
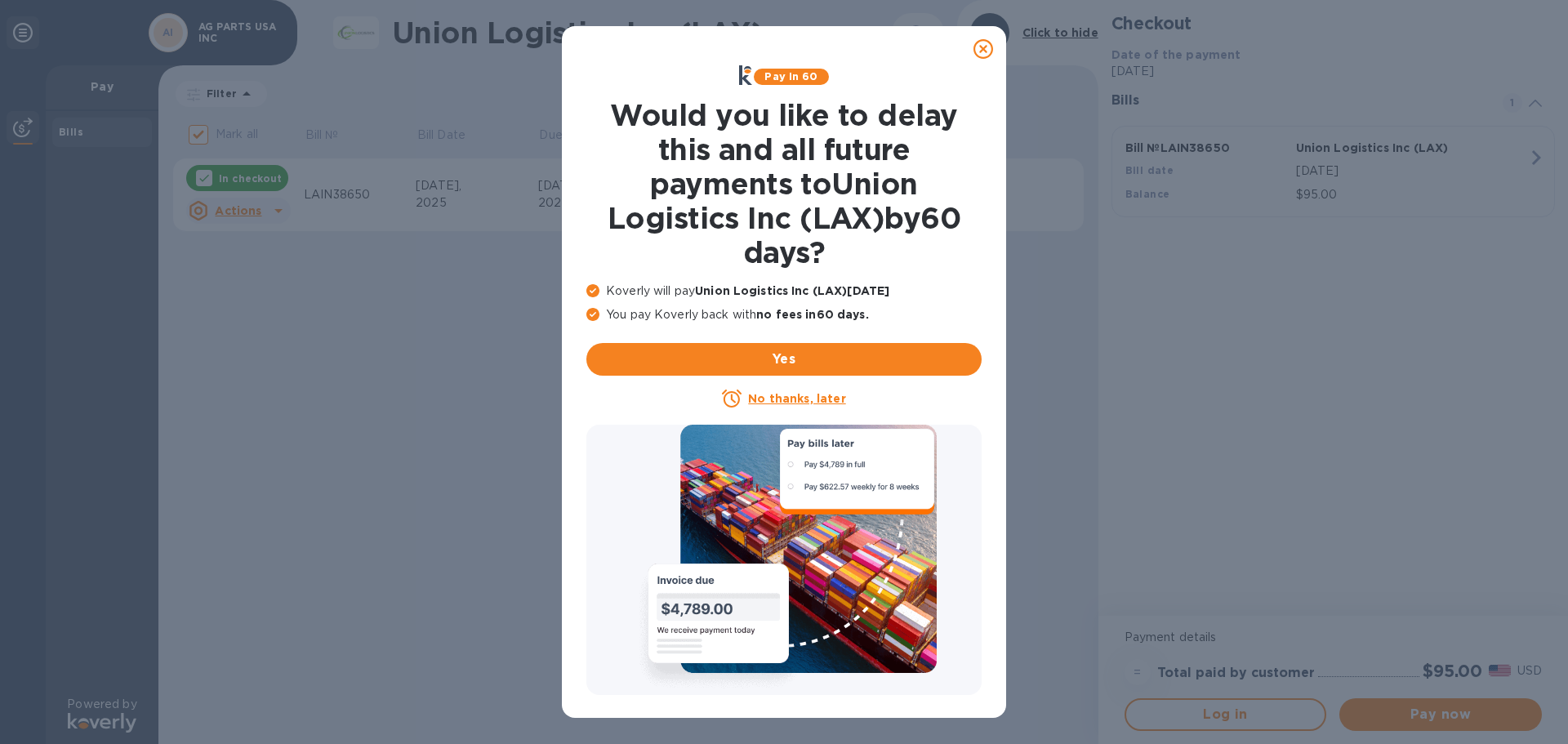
click at [980, 44] on icon at bounding box center [983, 49] width 20 height 20
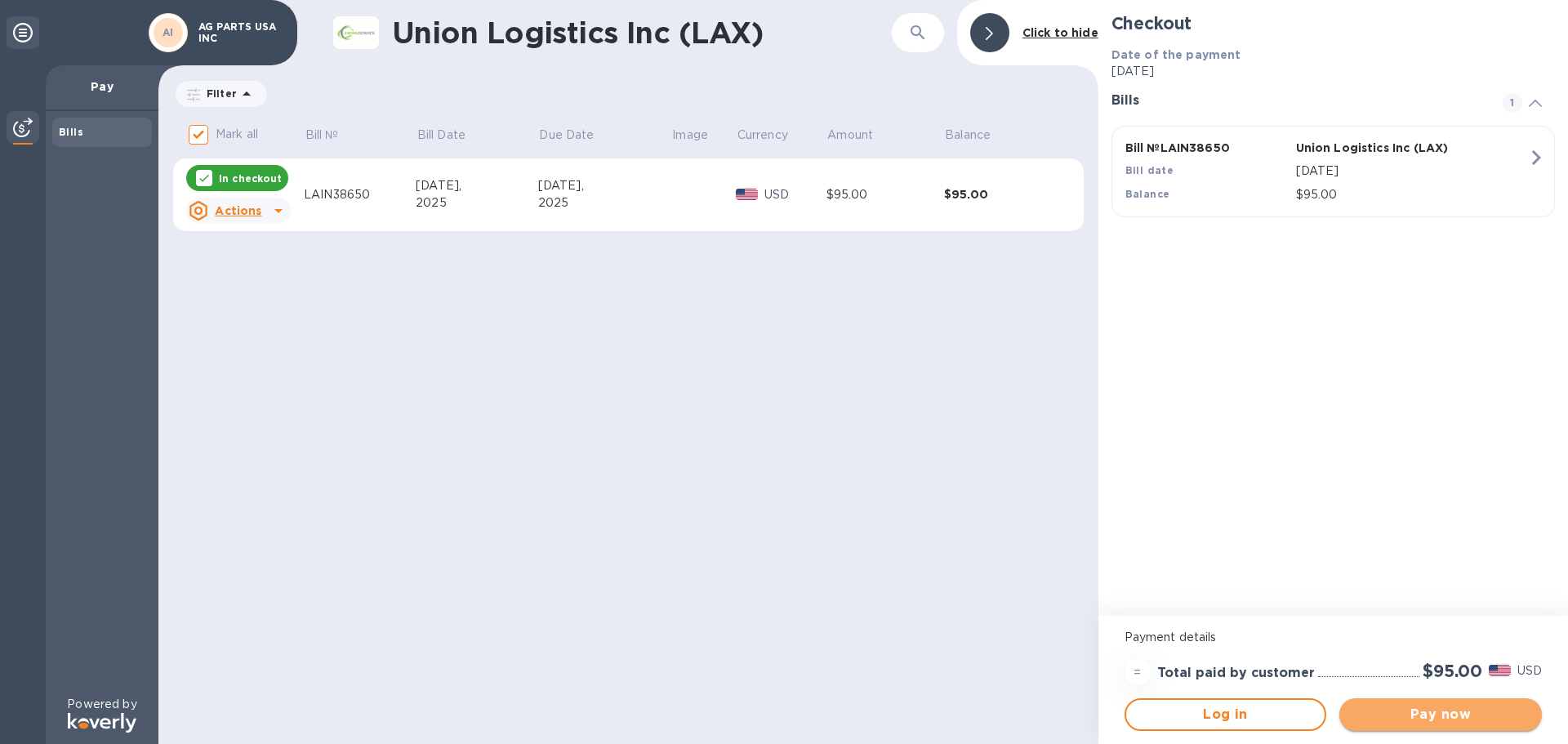
click at [1402, 718] on span "Pay now" at bounding box center [1440, 715] width 177 height 20
